Goal: Navigation & Orientation: Find specific page/section

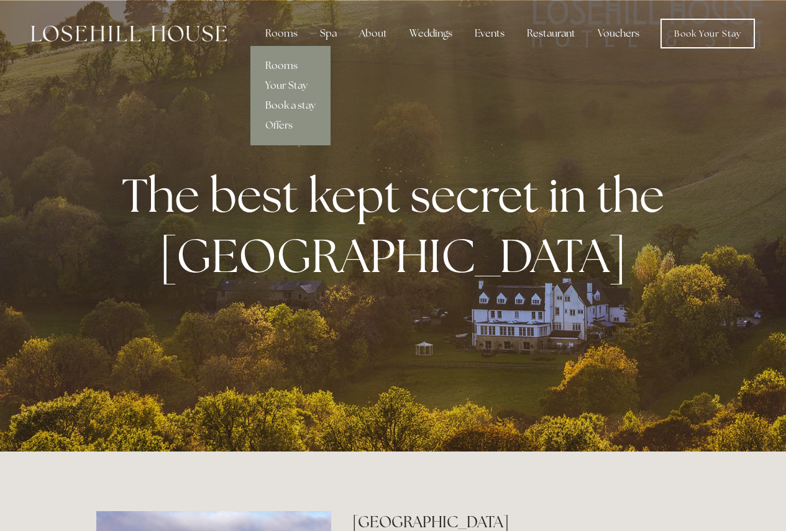
click at [287, 65] on link "Rooms" at bounding box center [291, 66] width 80 height 20
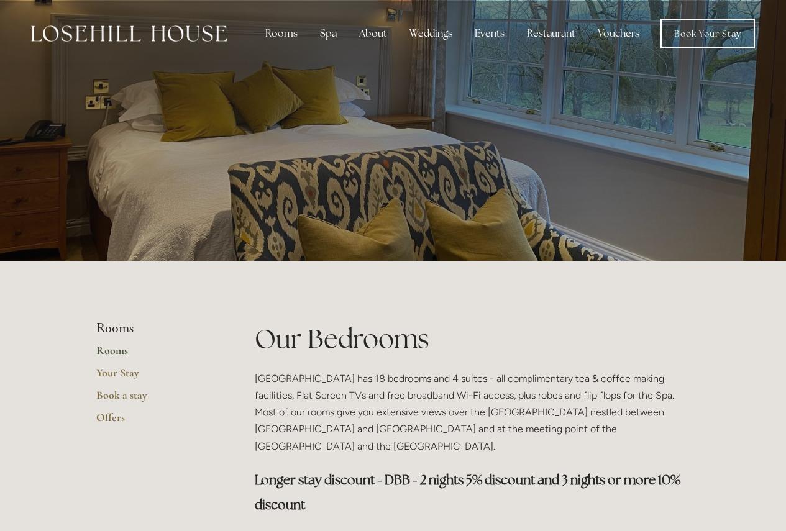
click at [116, 353] on link "Rooms" at bounding box center [155, 355] width 119 height 22
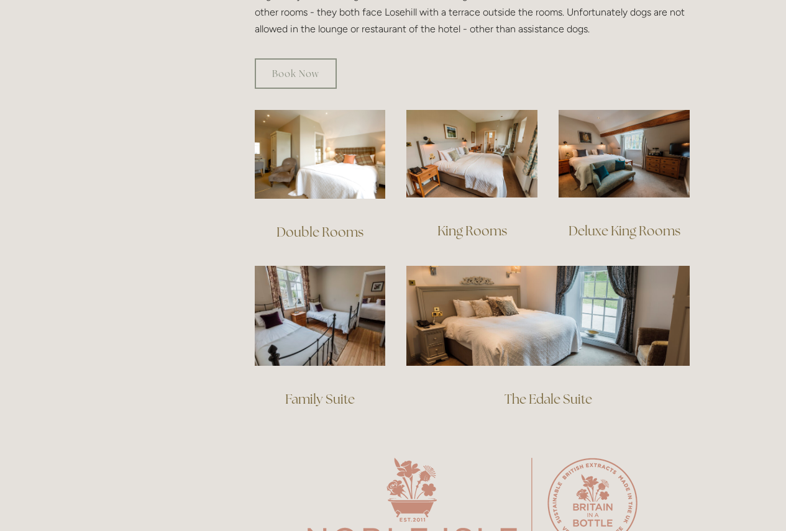
scroll to position [807, 0]
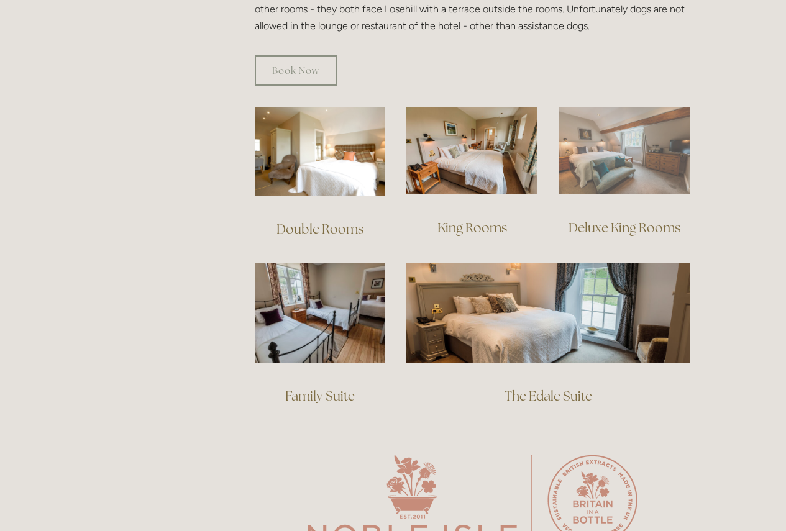
click at [604, 134] on img at bounding box center [624, 151] width 131 height 88
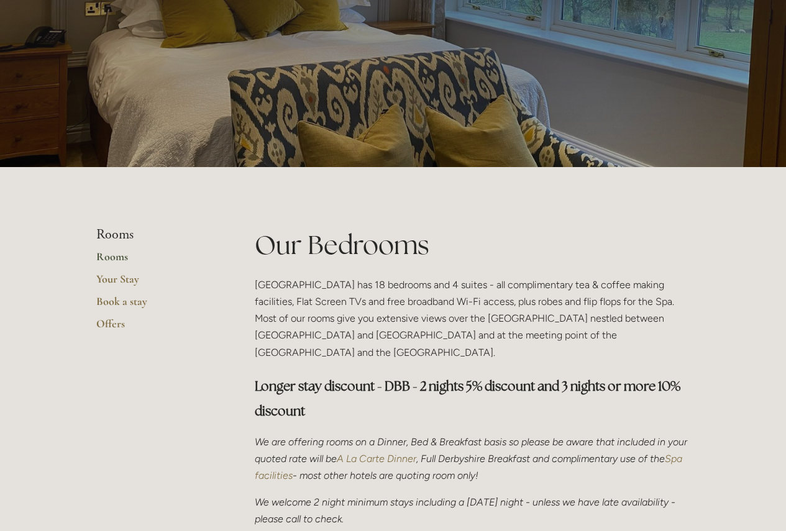
scroll to position [0, 0]
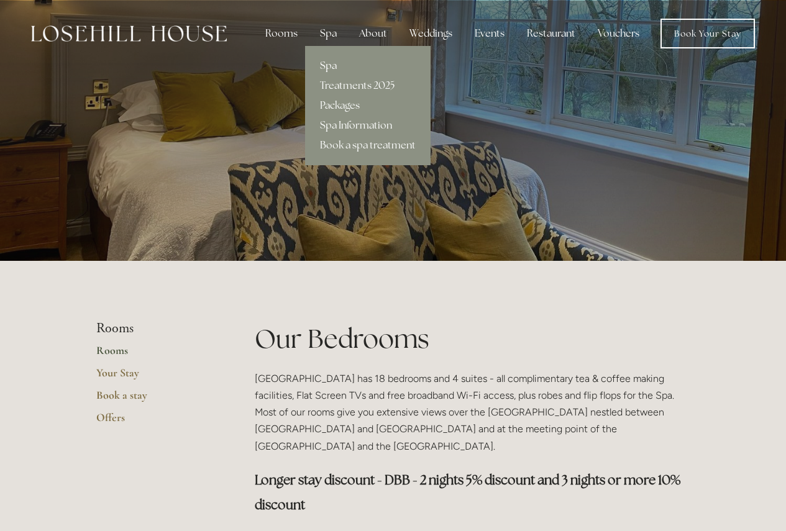
click at [325, 65] on link "Spa" at bounding box center [368, 66] width 126 height 20
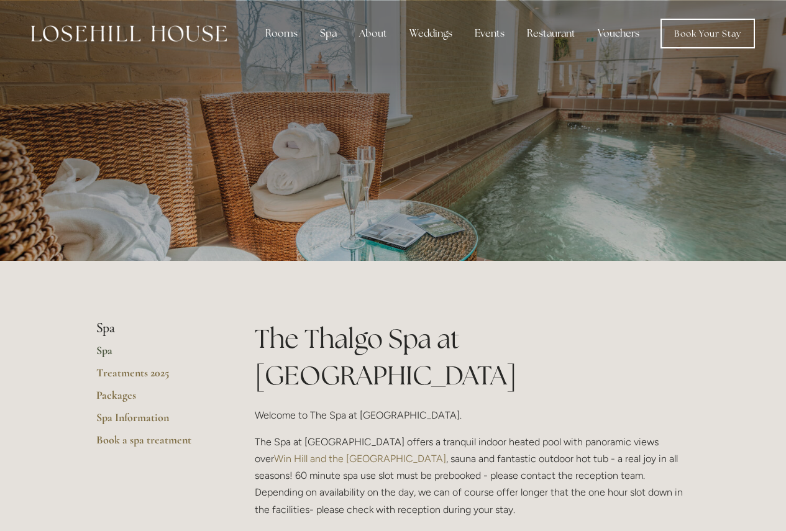
click at [106, 352] on link "Spa" at bounding box center [155, 355] width 119 height 22
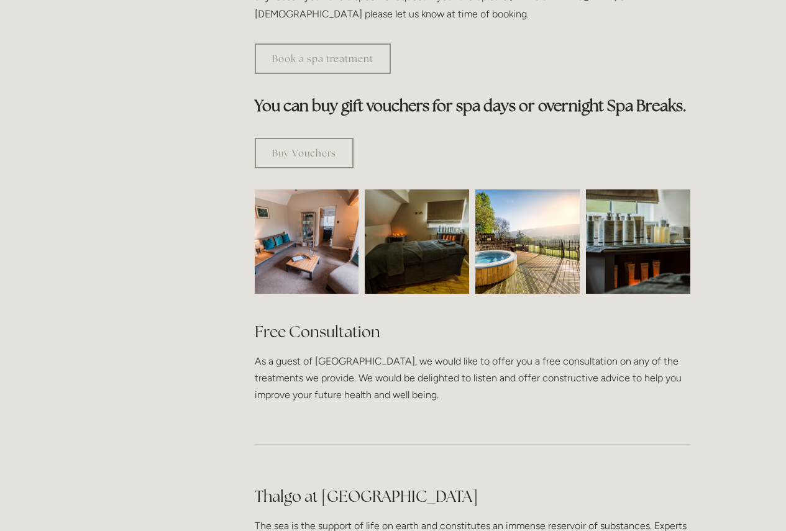
scroll to position [739, 0]
